Goal: Task Accomplishment & Management: Use online tool/utility

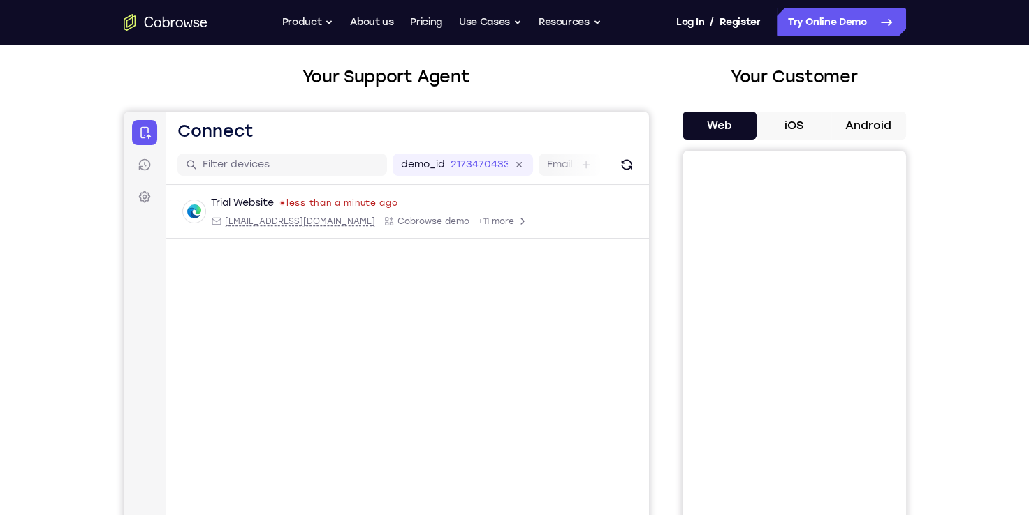
scroll to position [140, 0]
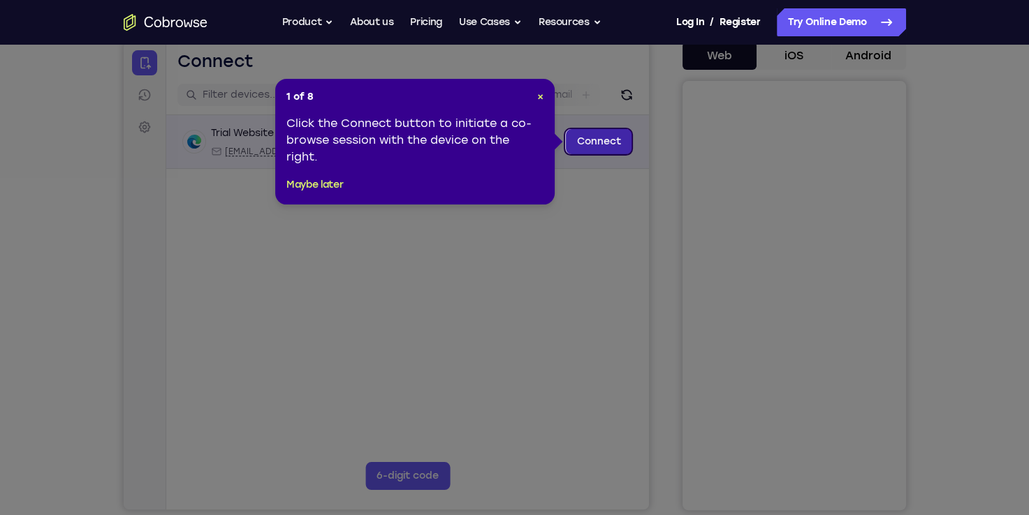
click at [610, 141] on link "Connect" at bounding box center [598, 141] width 66 height 25
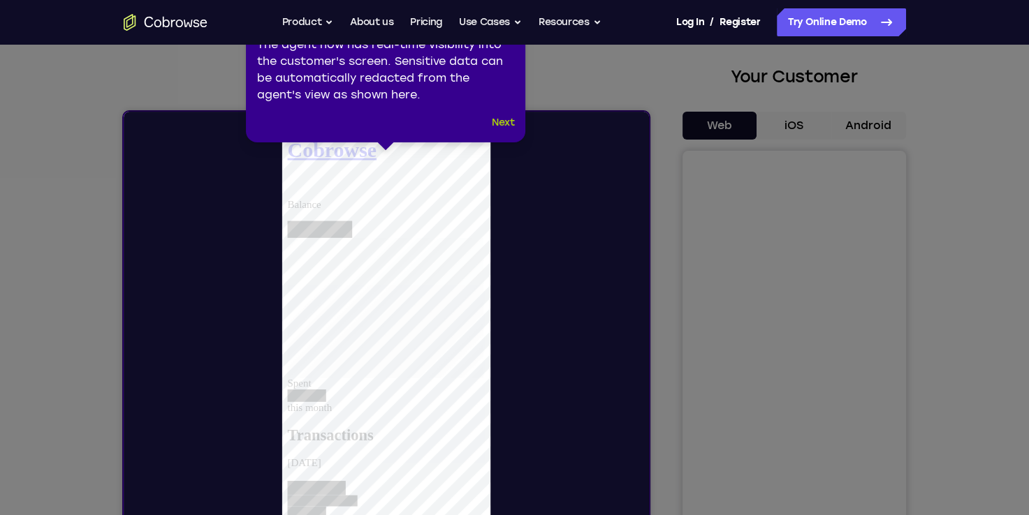
scroll to position [0, 0]
click at [497, 119] on button "Next" at bounding box center [503, 123] width 23 height 17
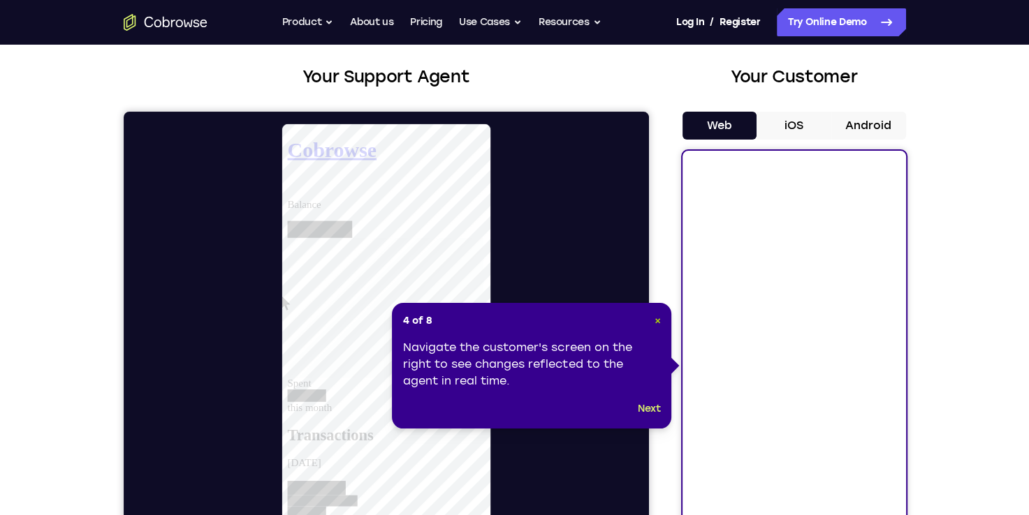
click at [656, 318] on span "×" at bounding box center [657, 321] width 6 height 12
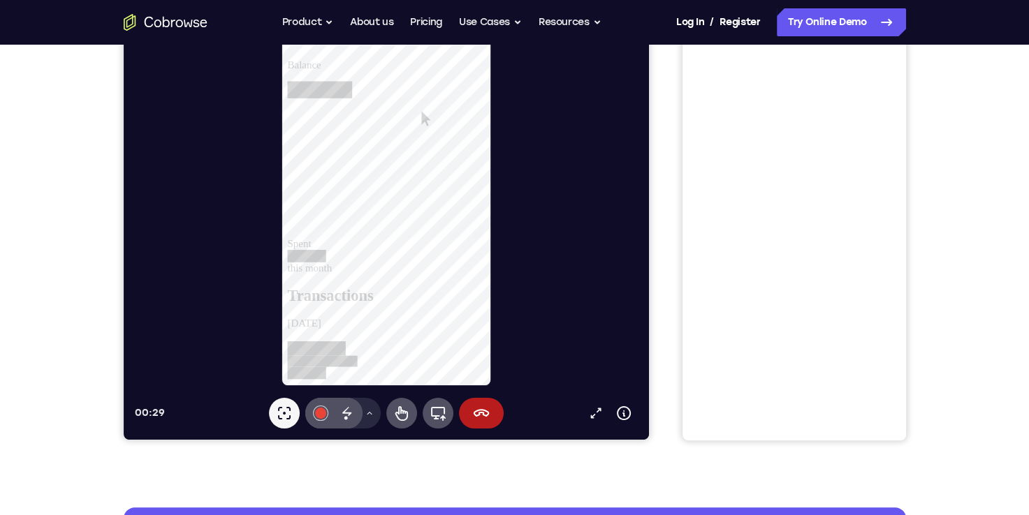
scroll to position [140, 0]
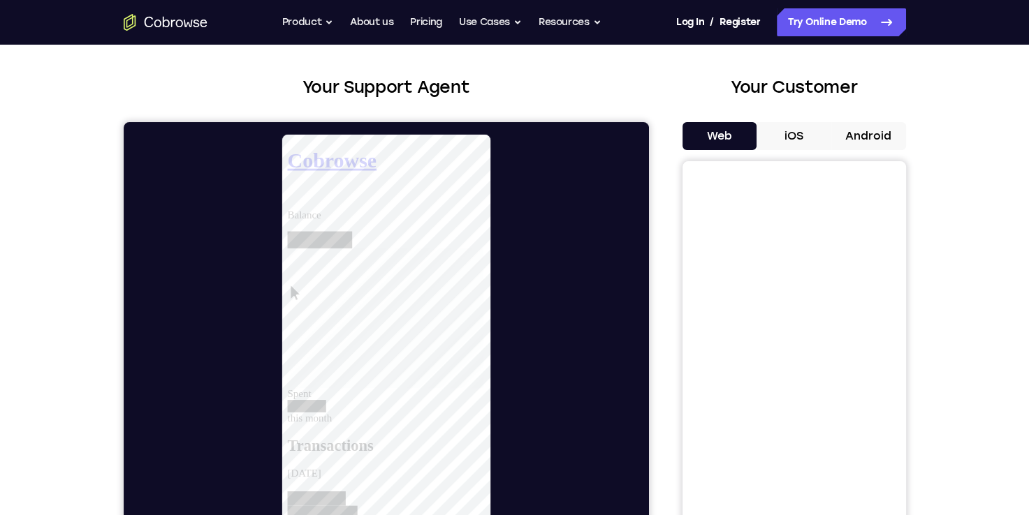
scroll to position [0, 0]
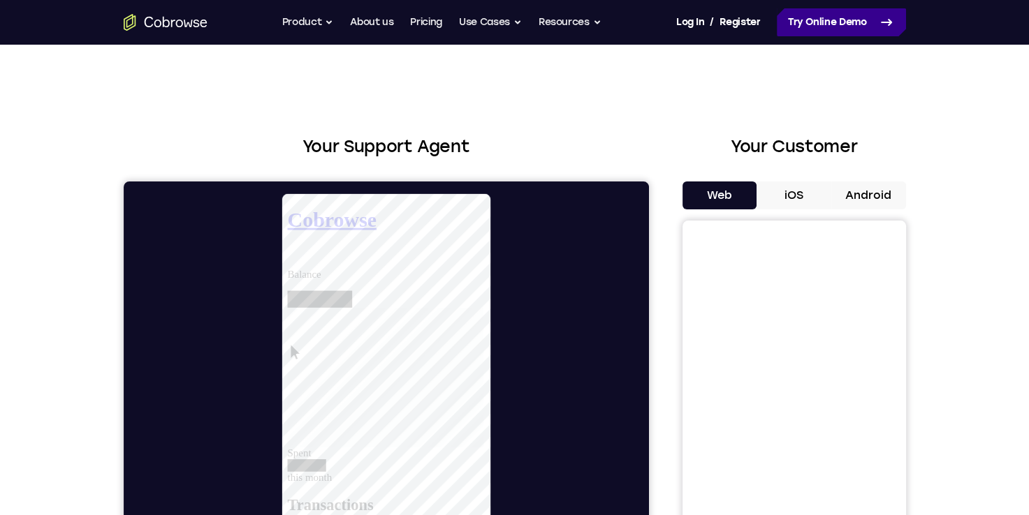
click at [872, 24] on link "Try Online Demo" at bounding box center [841, 22] width 129 height 28
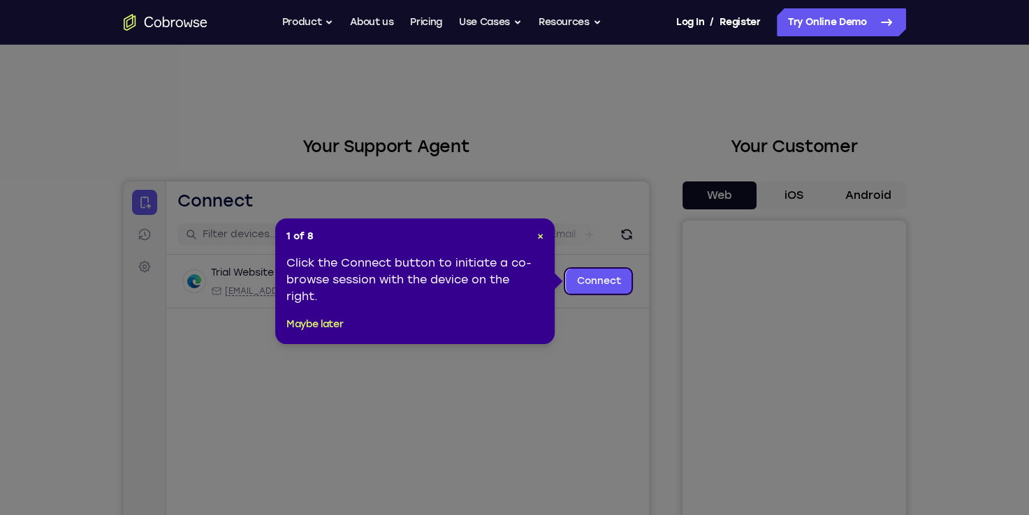
click at [529, 236] on header "1 of 8 ×" at bounding box center [414, 237] width 257 height 14
click at [535, 238] on header "1 of 8 ×" at bounding box center [414, 237] width 257 height 14
click at [537, 233] on span "×" at bounding box center [540, 236] width 6 height 12
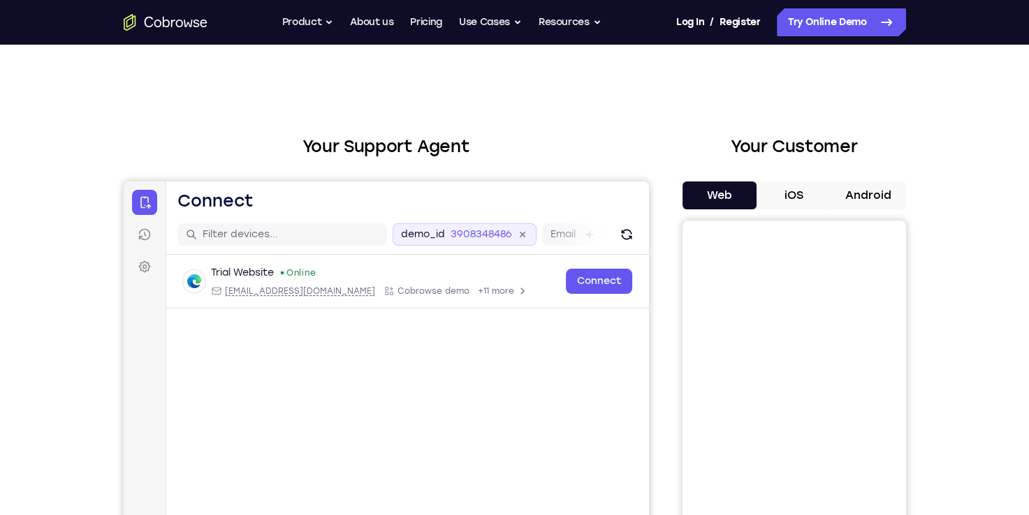
click at [520, 236] on icon at bounding box center [521, 234] width 10 height 10
click at [147, 239] on icon at bounding box center [144, 235] width 14 height 14
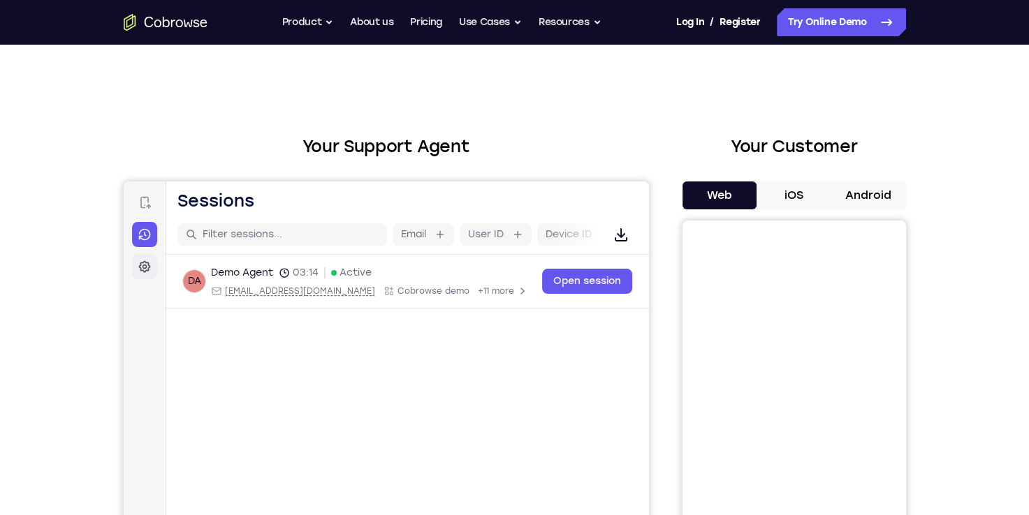
click at [141, 263] on icon at bounding box center [144, 267] width 12 height 12
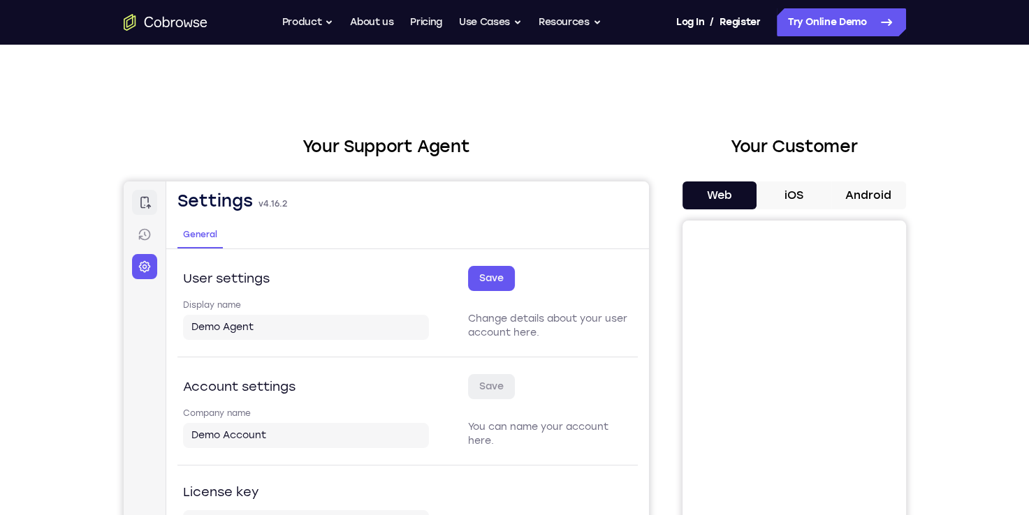
click at [151, 205] on link "Connect" at bounding box center [143, 202] width 25 height 25
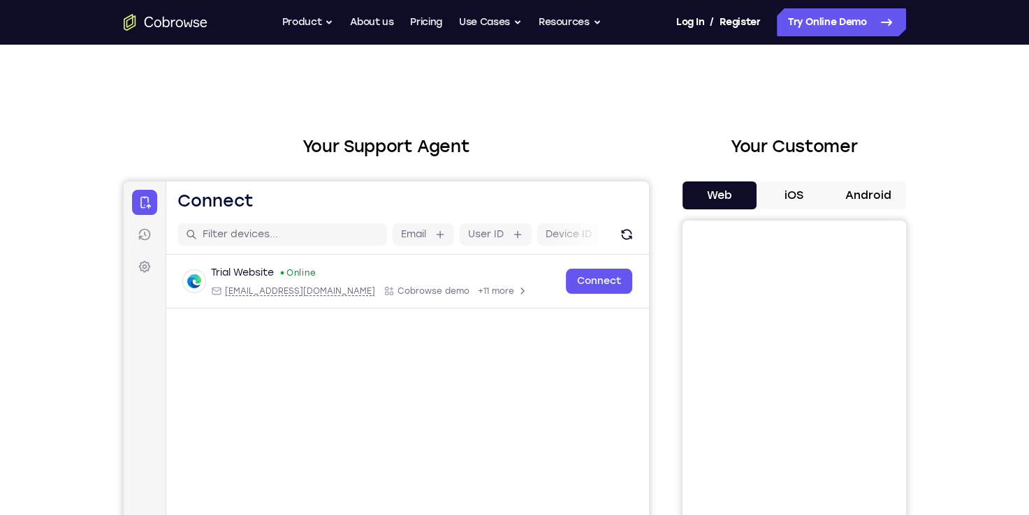
click at [666, 138] on div "Your Support Agent Your Customer Web iOS Android" at bounding box center [515, 392] width 782 height 516
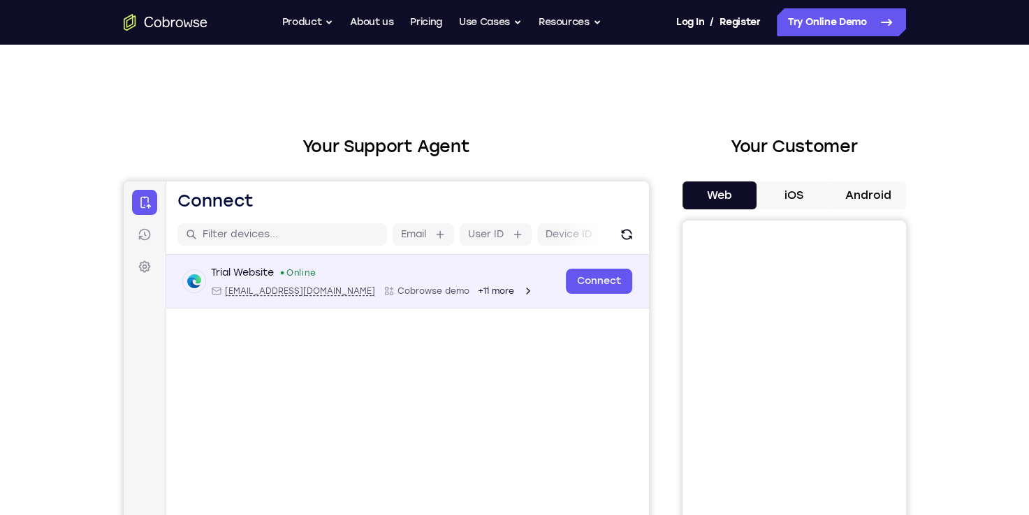
click at [400, 291] on span "Cobrowse demo" at bounding box center [433, 291] width 72 height 11
click at [438, 275] on div "Trial Website Online" at bounding box center [371, 273] width 323 height 14
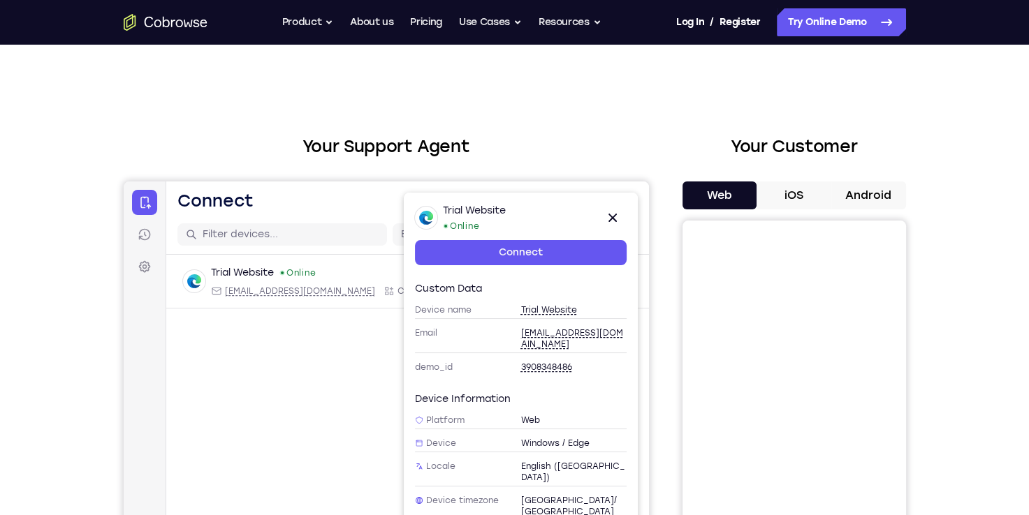
click at [318, 395] on main "Email User ID Device ID Device name 6-digit code Code entry Trial Website Onlin…" at bounding box center [407, 449] width 483 height 468
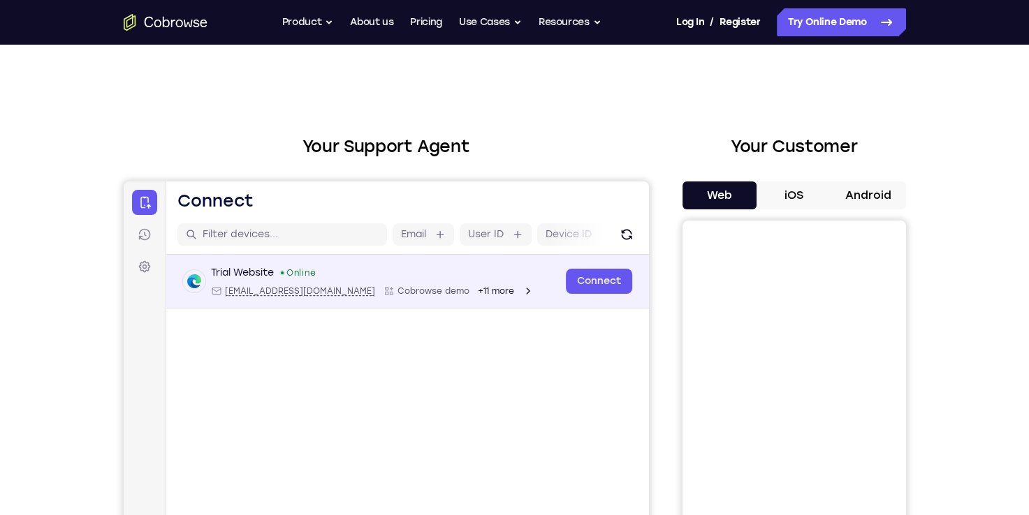
click at [454, 298] on div "Trial Website Online [EMAIL_ADDRESS][DOMAIN_NAME] Cobrowse demo +11 more [EMAIL…" at bounding box center [407, 282] width 483 height 54
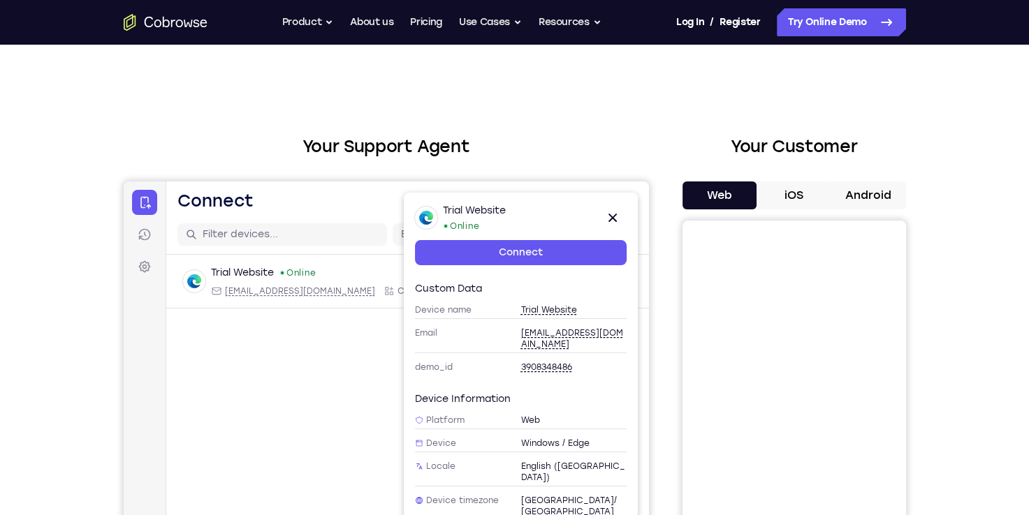
click at [309, 399] on main "Email User ID Device ID Device name 6-digit code Code entry Trial Website Onlin…" at bounding box center [407, 449] width 483 height 468
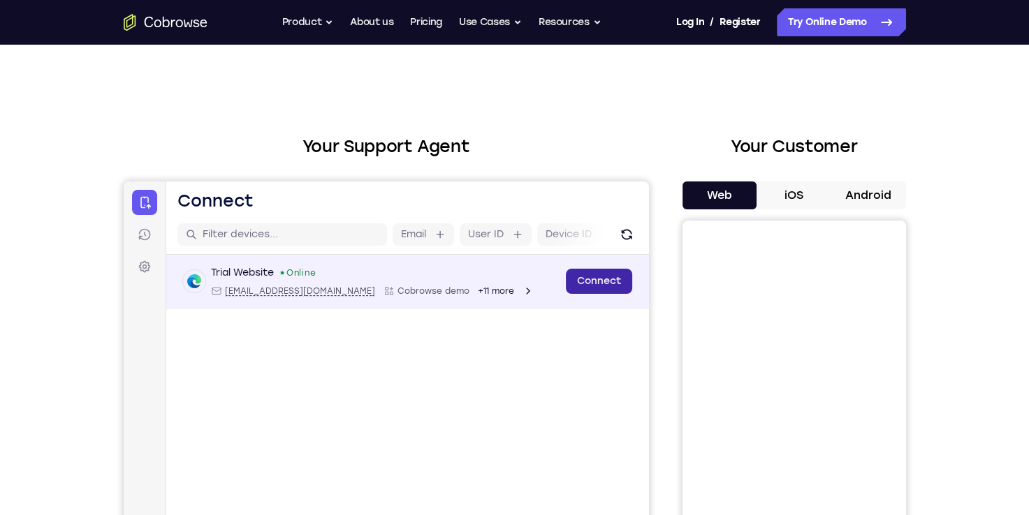
click at [596, 283] on link "Connect" at bounding box center [598, 281] width 66 height 25
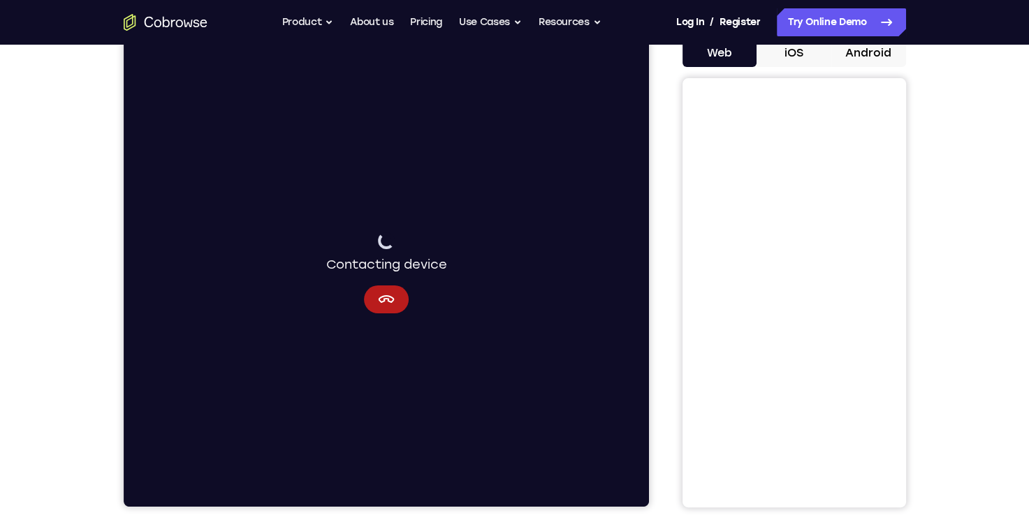
scroll to position [140, 0]
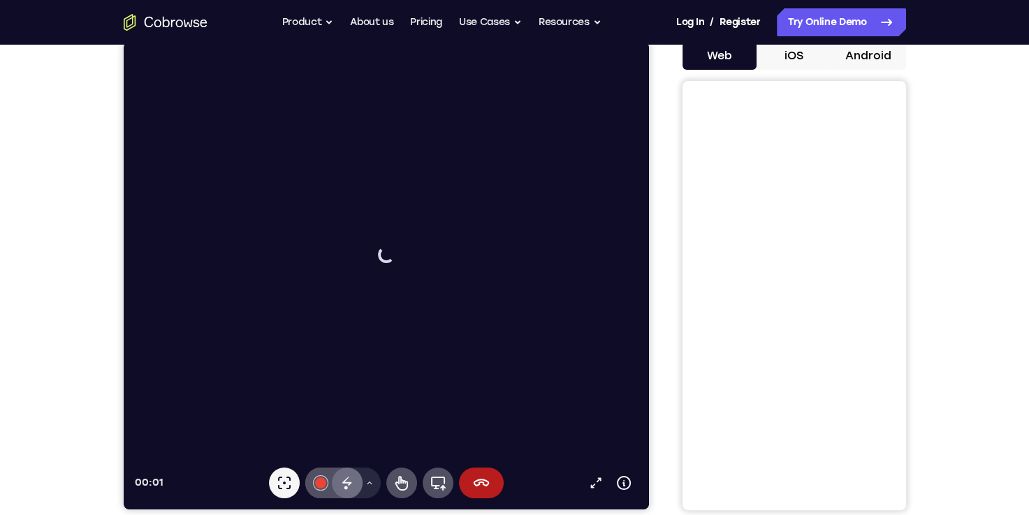
click at [345, 482] on icon at bounding box center [346, 483] width 17 height 17
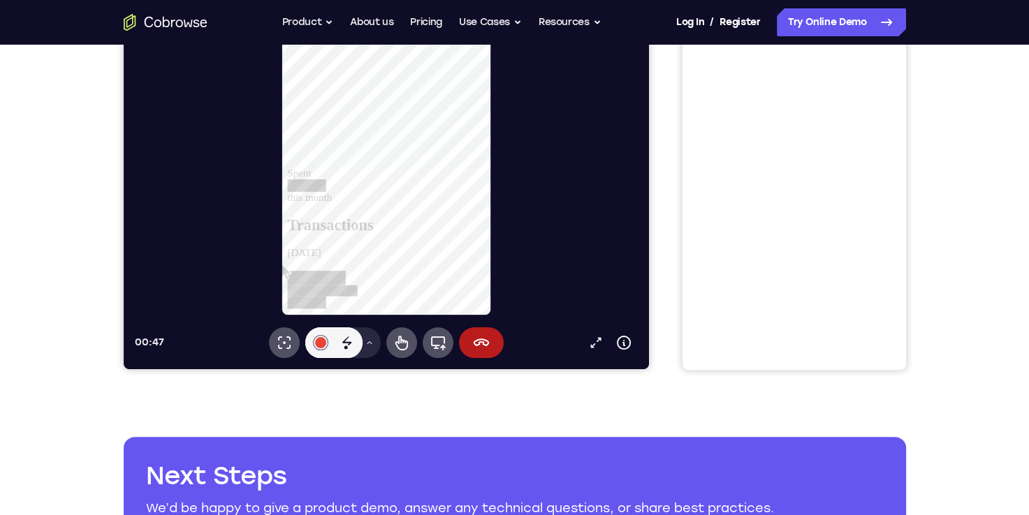
scroll to position [279, 0]
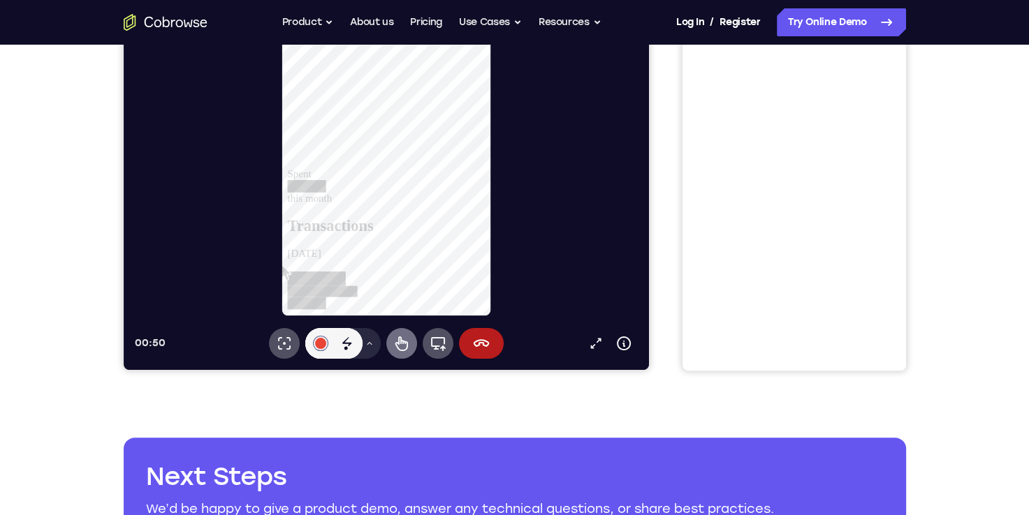
click at [406, 346] on icon at bounding box center [401, 344] width 13 height 15
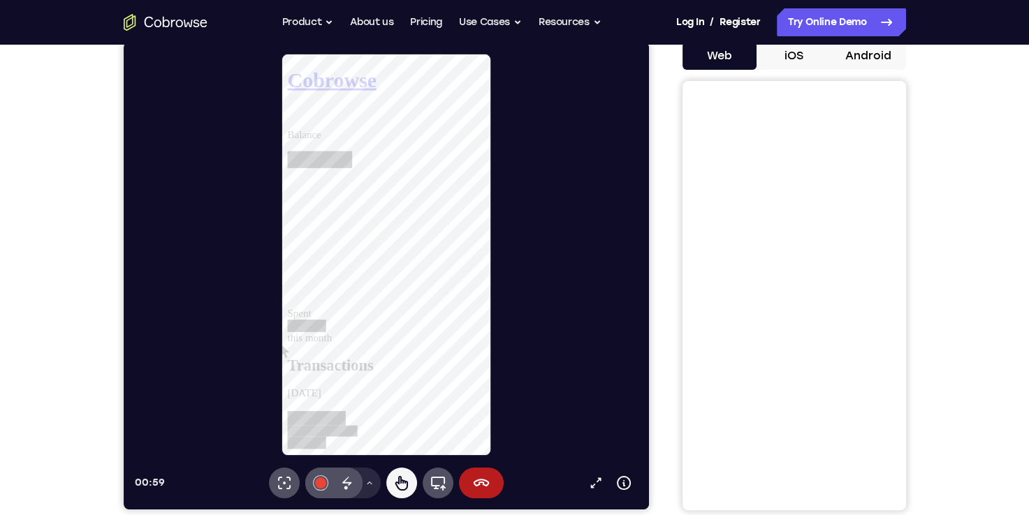
scroll to position [349, 0]
click at [318, 492] on button "#e94435" at bounding box center [320, 483] width 31 height 31
click at [335, 490] on div "Disappearing ink" at bounding box center [346, 483] width 31 height 31
click at [345, 481] on icon at bounding box center [346, 483] width 17 height 17
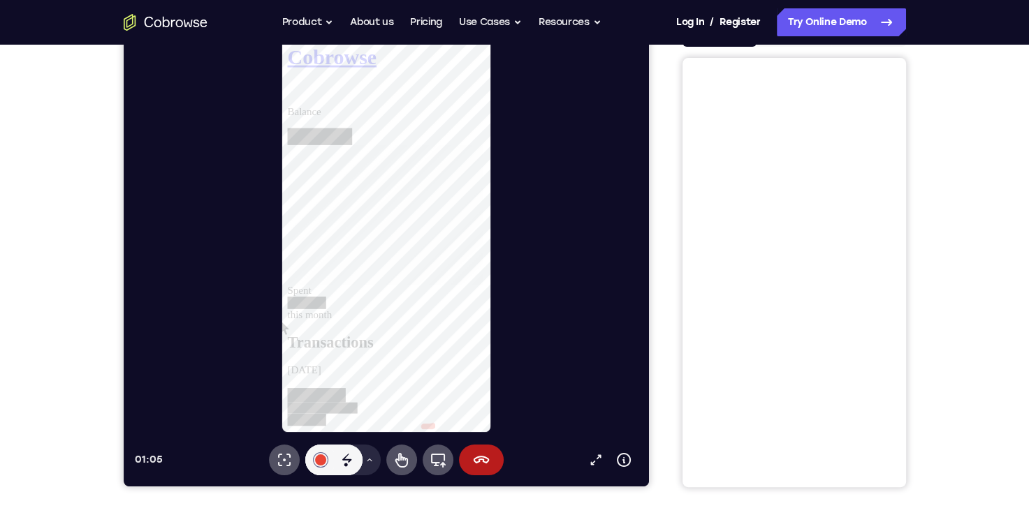
scroll to position [140, 0]
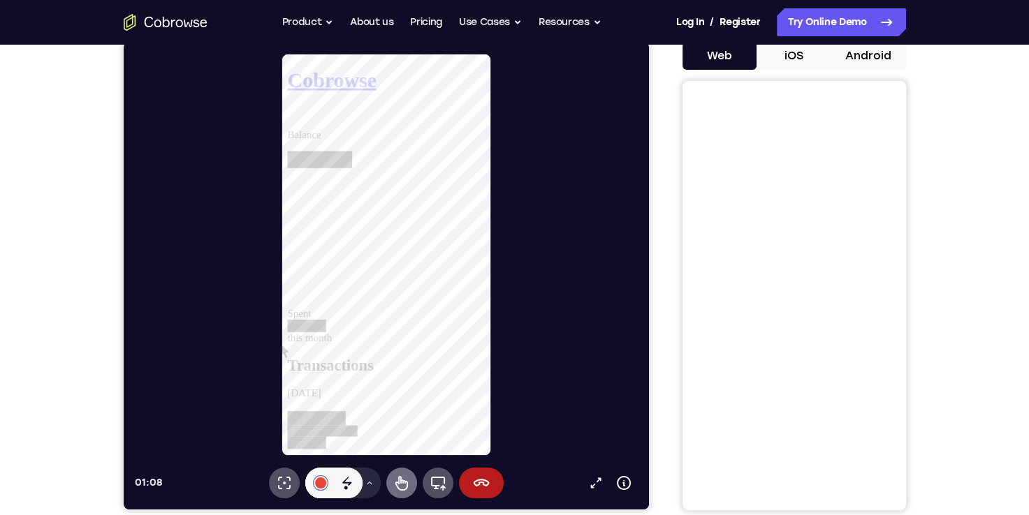
click at [395, 488] on icon at bounding box center [401, 483] width 17 height 17
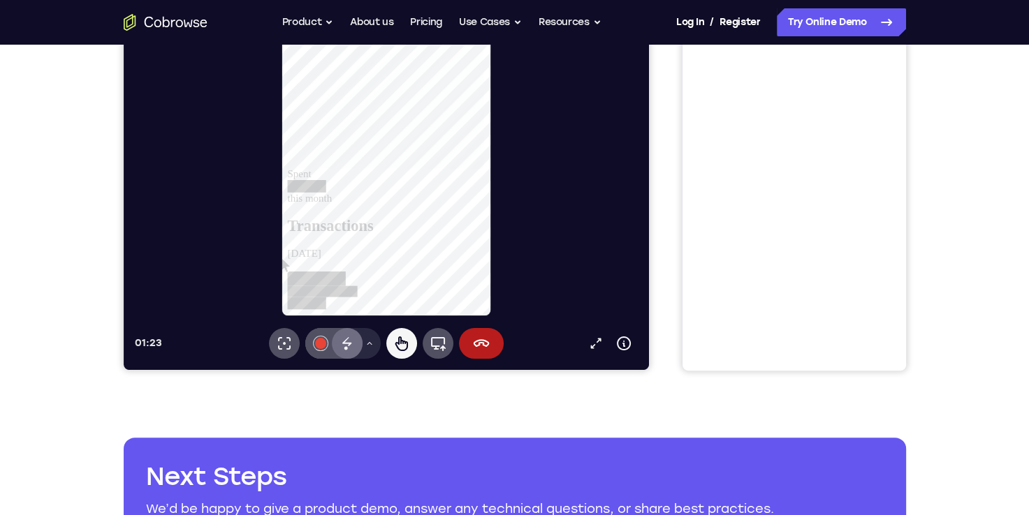
scroll to position [768, 0]
click at [349, 346] on icon at bounding box center [346, 343] width 17 height 17
click at [413, 321] on div "01:31 Open in a new tab Device info Expand toolbar Laser pointer #e94435 Disapp…" at bounding box center [391, 136] width 514 height 446
